Goal: Information Seeking & Learning: Check status

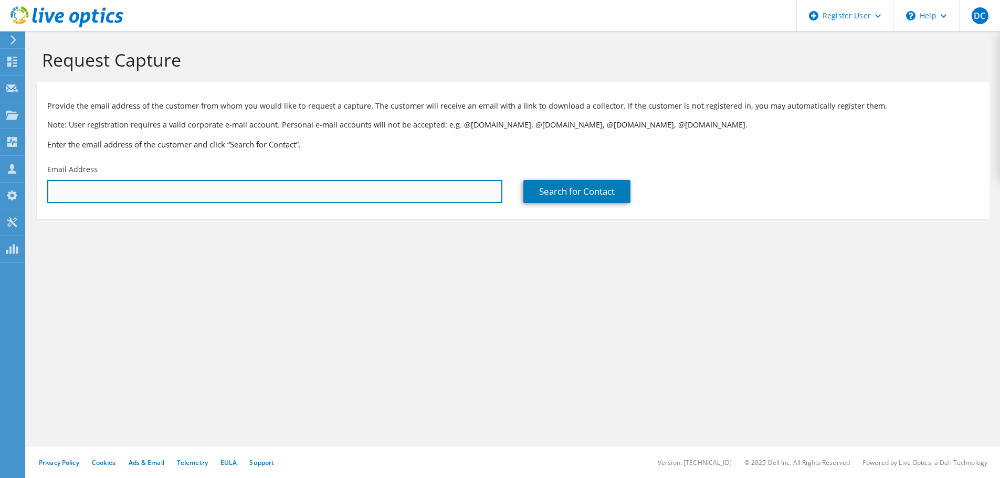
click at [166, 186] on input "text" at bounding box center [274, 191] width 455 height 23
paste input "edurgin@nrtc.coop"
type input "edurgin@nrtc.coop"
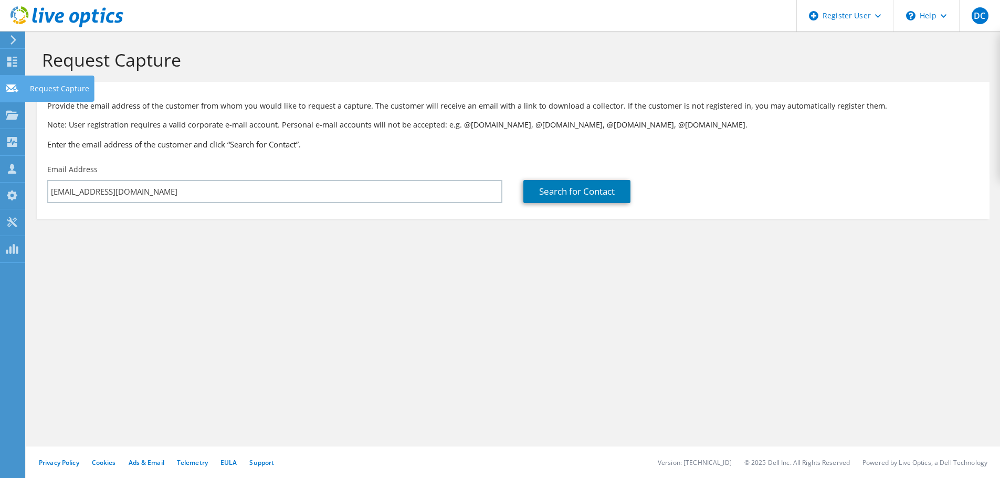
click at [14, 88] on use at bounding box center [12, 88] width 13 height 8
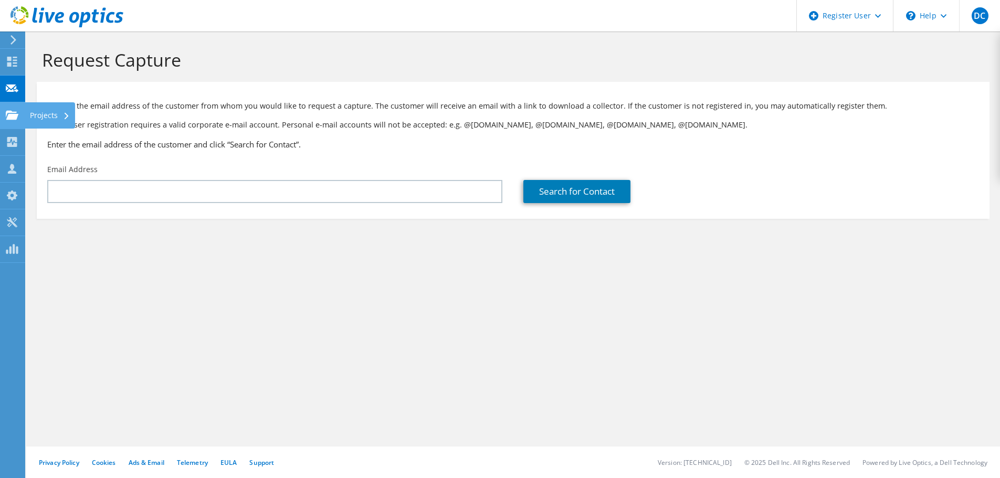
click at [12, 111] on use at bounding box center [12, 114] width 13 height 9
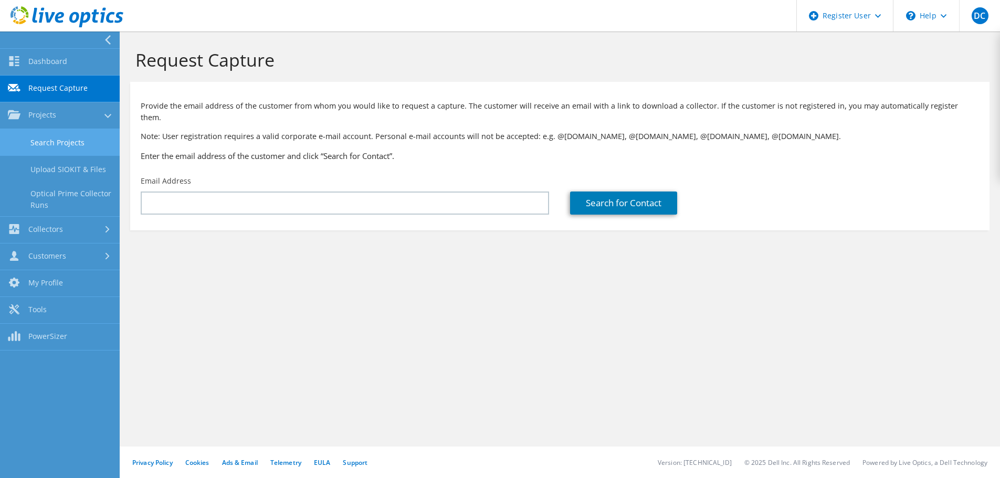
click at [69, 140] on link "Search Projects" at bounding box center [60, 142] width 120 height 27
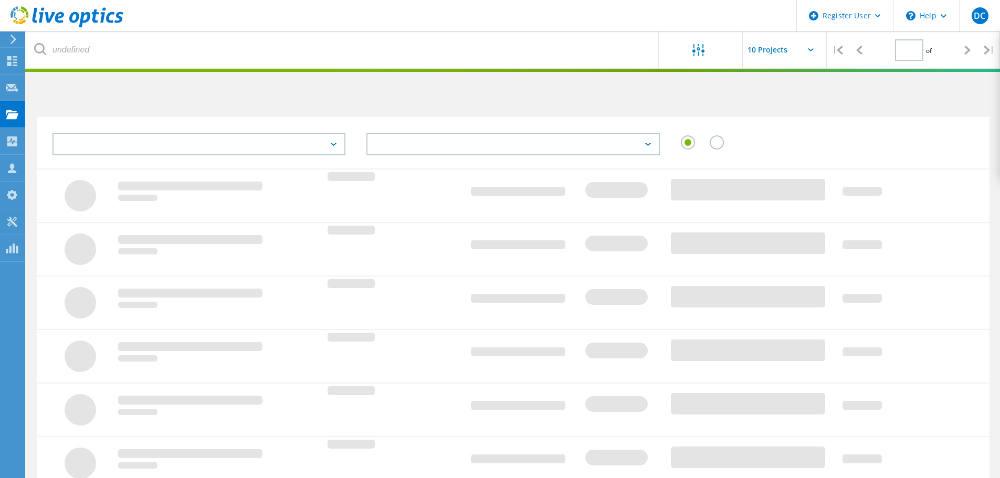
type input "1"
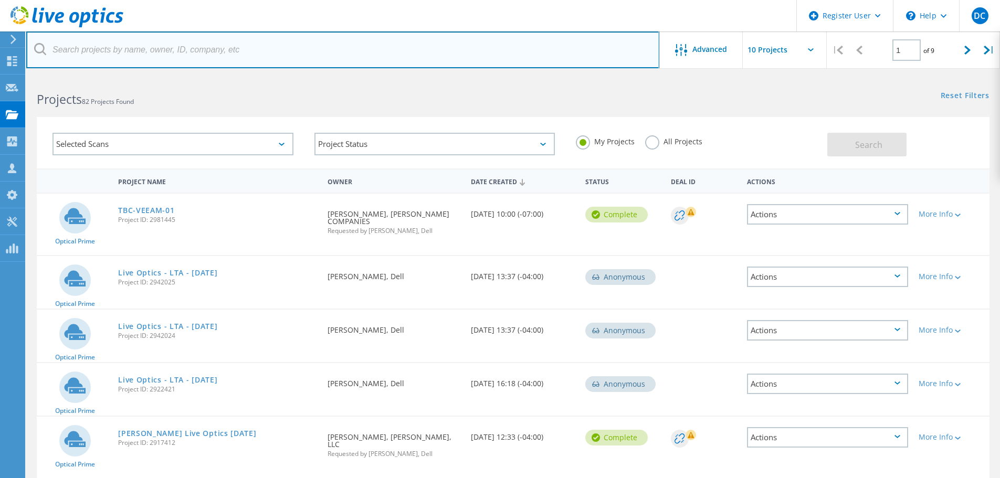
click at [135, 50] on input "text" at bounding box center [342, 50] width 633 height 37
paste input "edurgin@nrtc.coop"
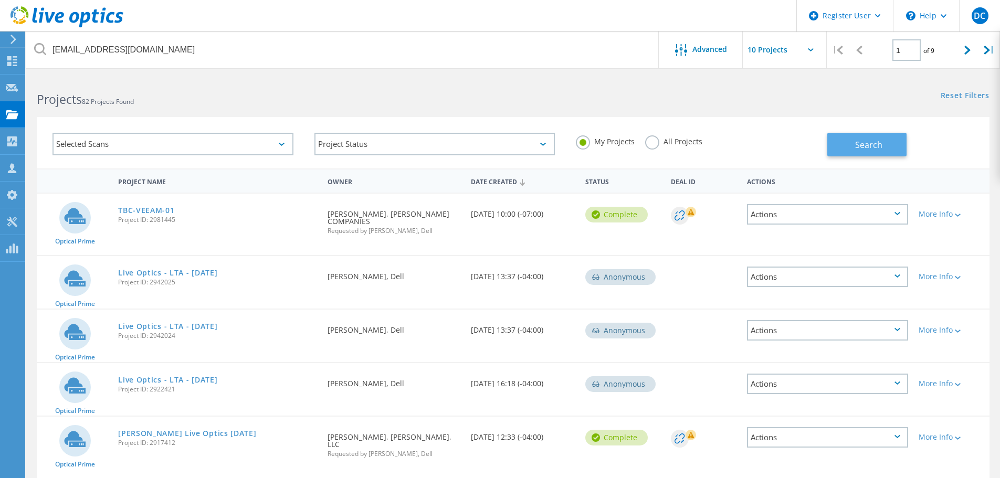
click at [875, 147] on span "Search" at bounding box center [868, 145] width 27 height 12
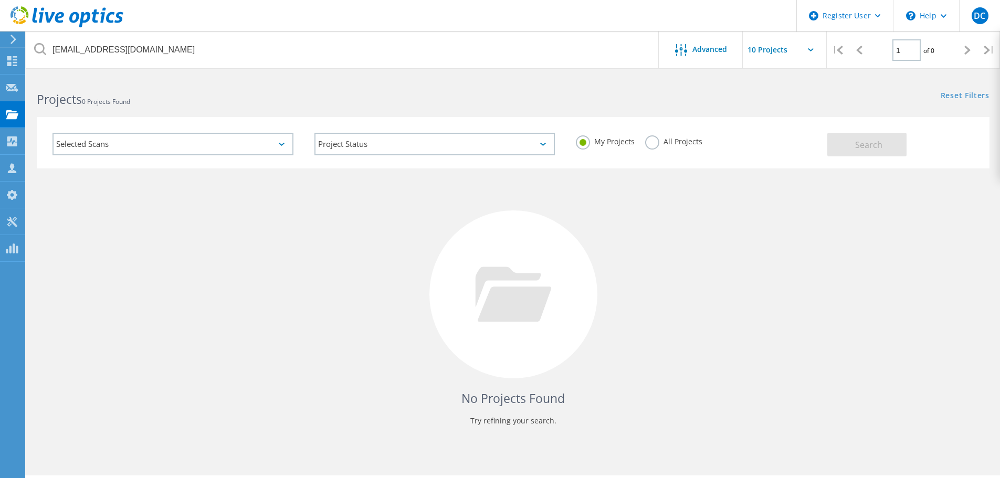
click at [655, 136] on label "All Projects" at bounding box center [673, 140] width 57 height 10
click at [0, 0] on input "All Projects" at bounding box center [0, 0] width 0 height 0
click at [846, 144] on button "Search" at bounding box center [867, 145] width 79 height 24
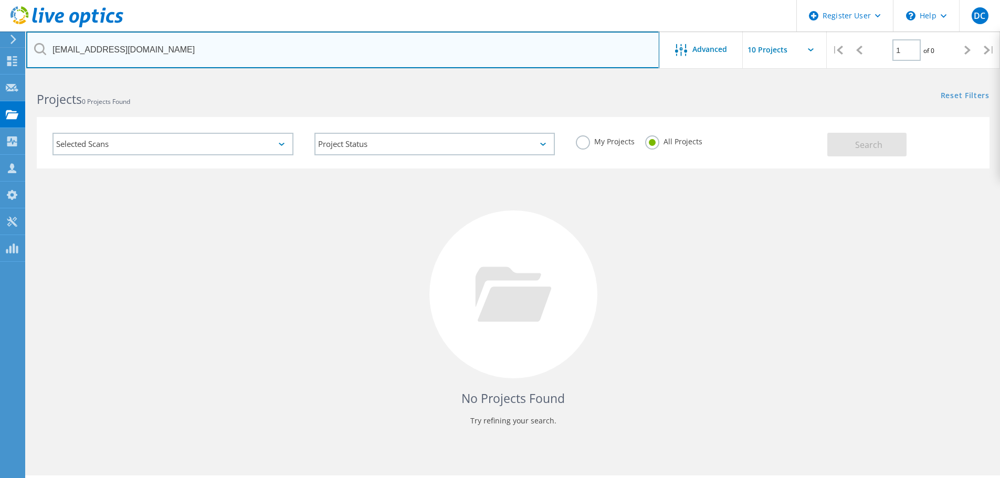
drag, startPoint x: 165, startPoint y: 48, endPoint x: -83, endPoint y: 48, distance: 248.4
click at [0, 48] on html "Register User \n Help Explore Helpful Articles Contact Support DC Dell User Dev…" at bounding box center [500, 253] width 1000 height 507
paste input "ferguso"
type input "eferguson@nrtc.coop"
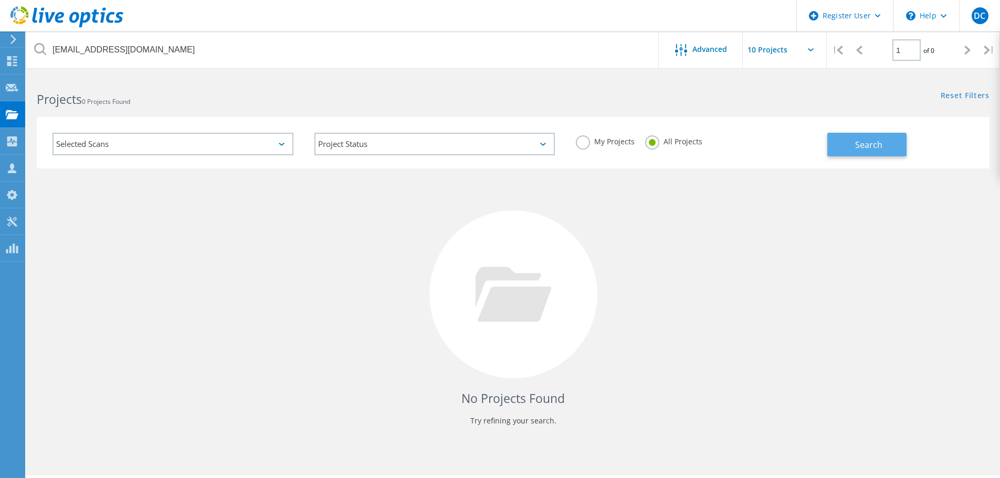
click at [865, 147] on span "Search" at bounding box center [868, 145] width 27 height 12
